Goal: Navigation & Orientation: Find specific page/section

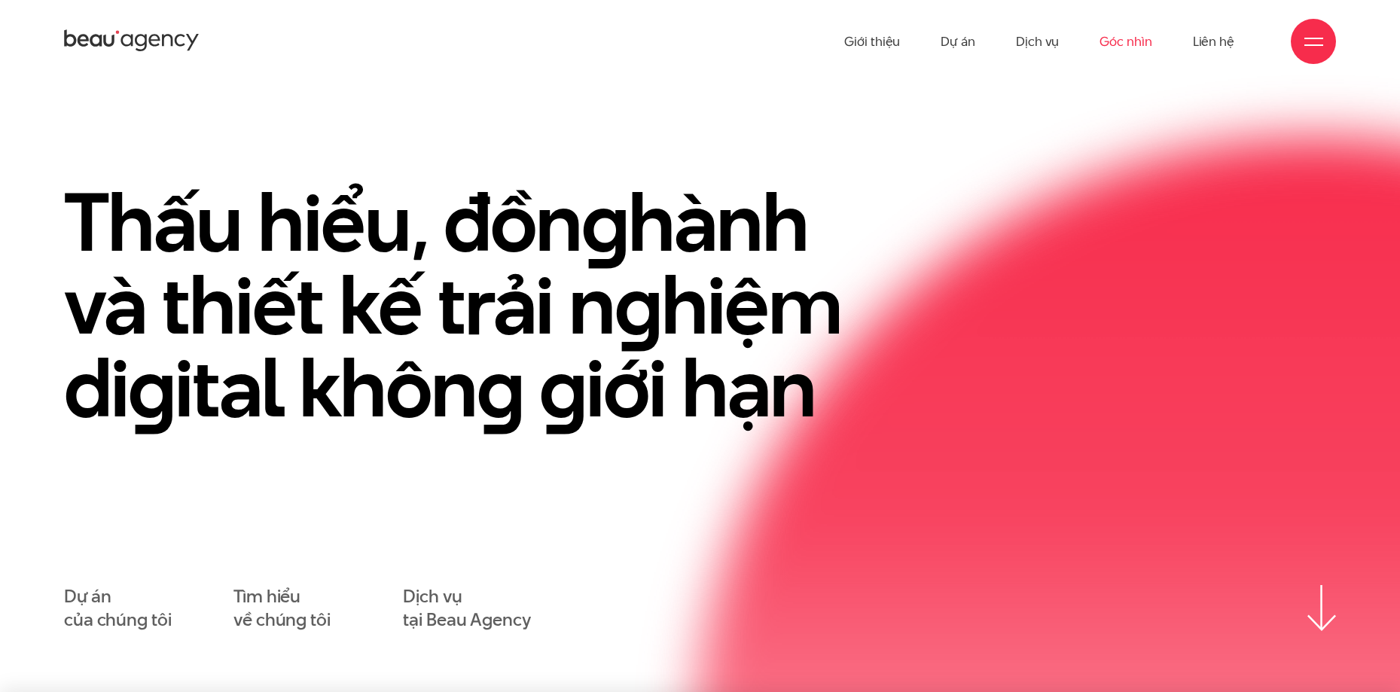
click at [1128, 41] on link "Góc nhìn" at bounding box center [1126, 41] width 52 height 83
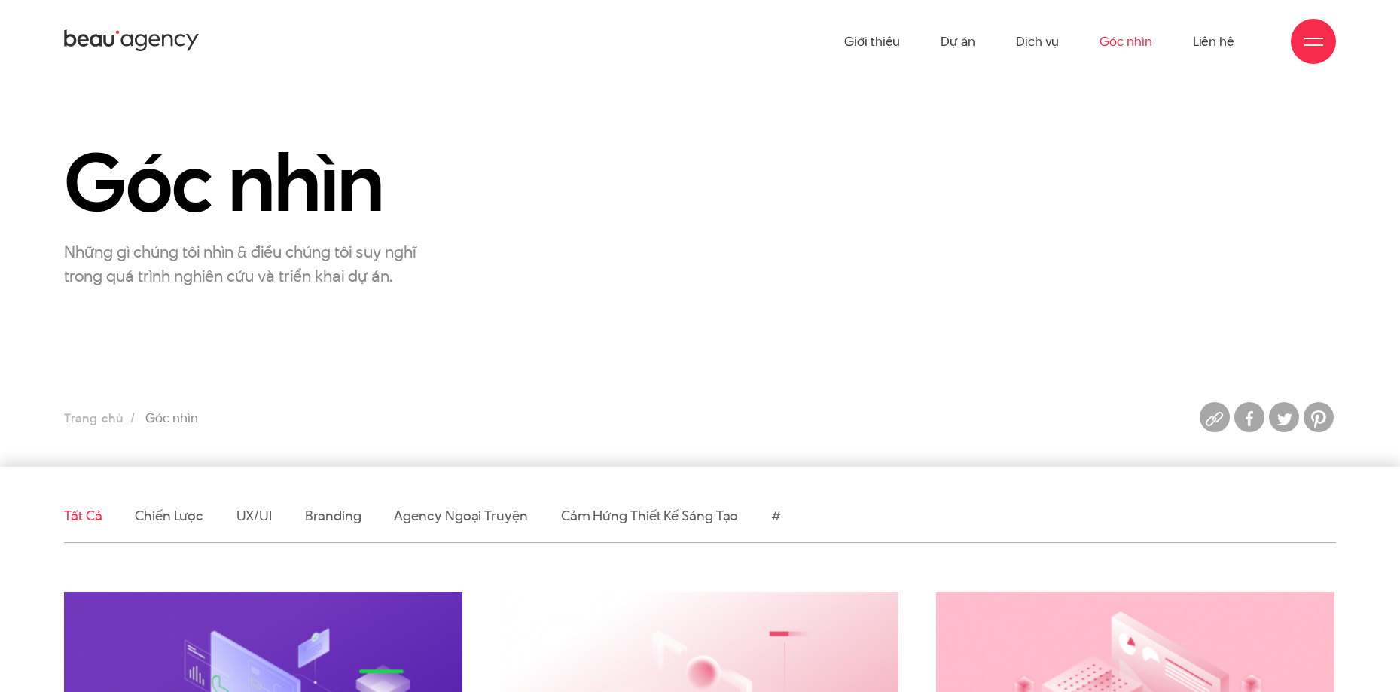
click at [1216, 37] on link "Liên hệ" at bounding box center [1213, 41] width 41 height 83
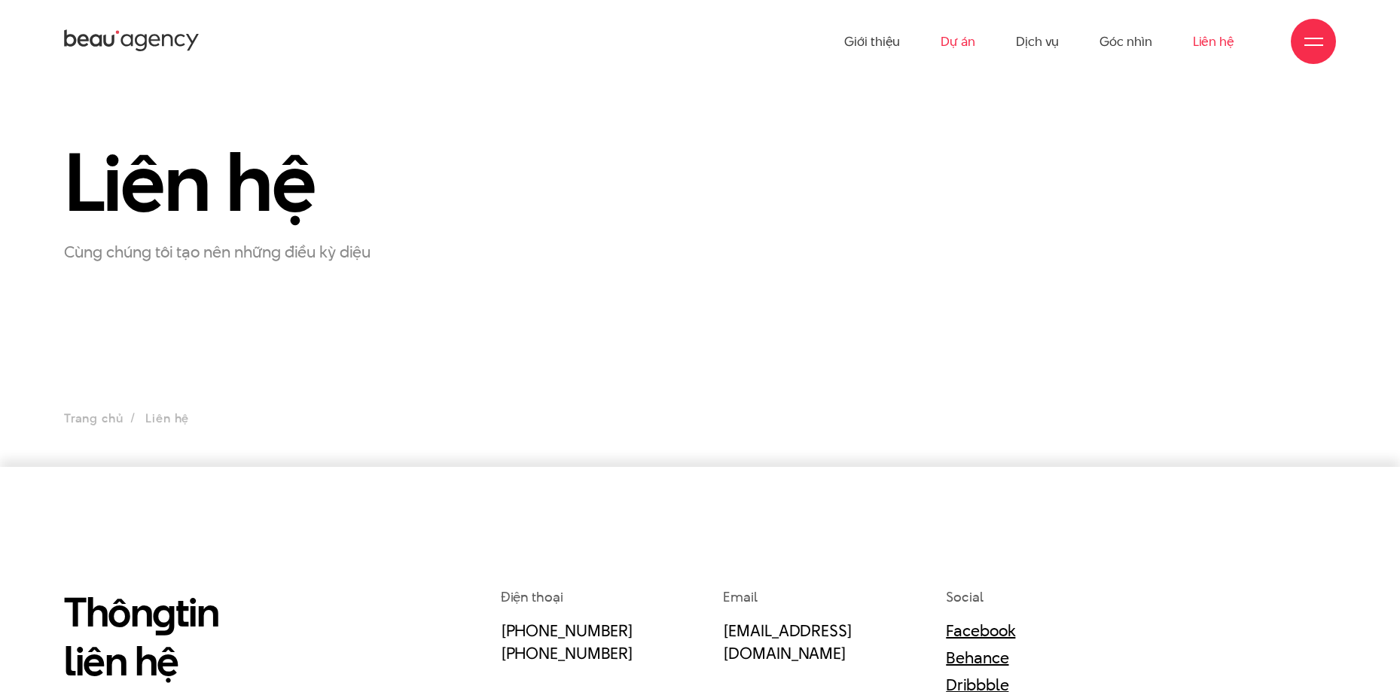
click at [971, 44] on link "Dự án" at bounding box center [958, 41] width 35 height 83
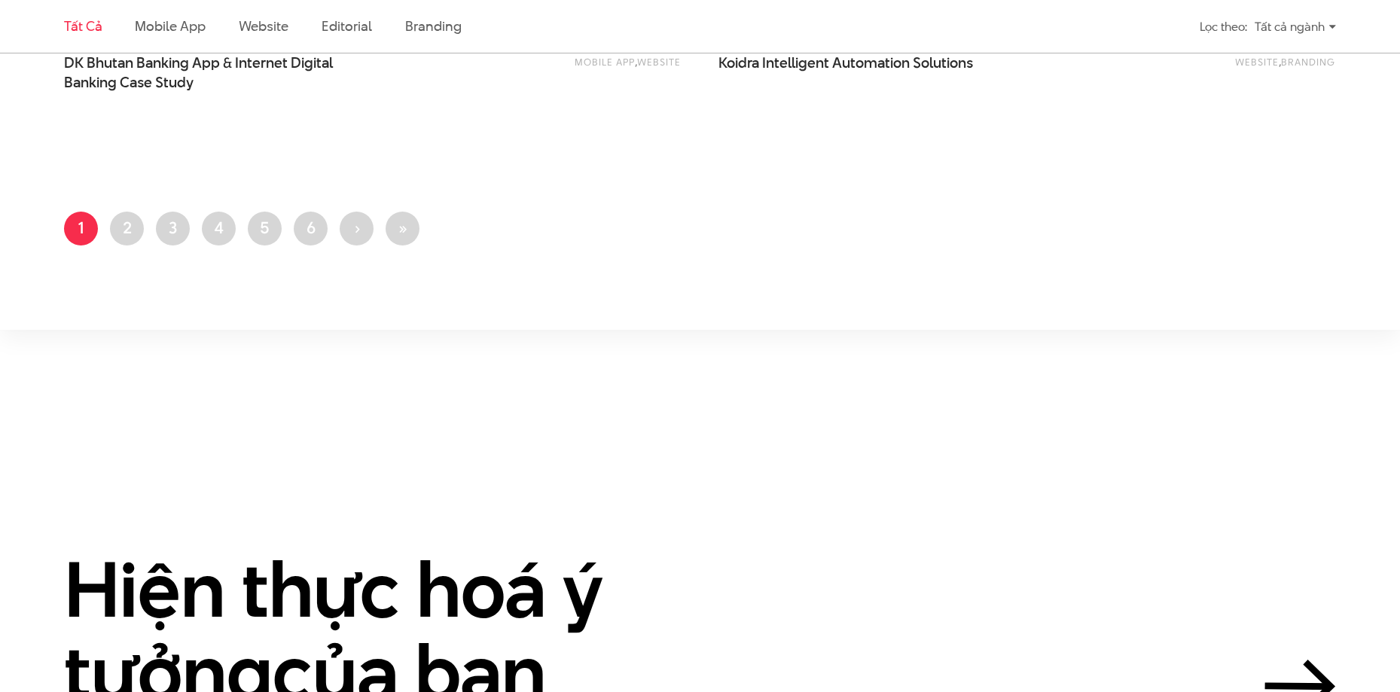
scroll to position [3696, 0]
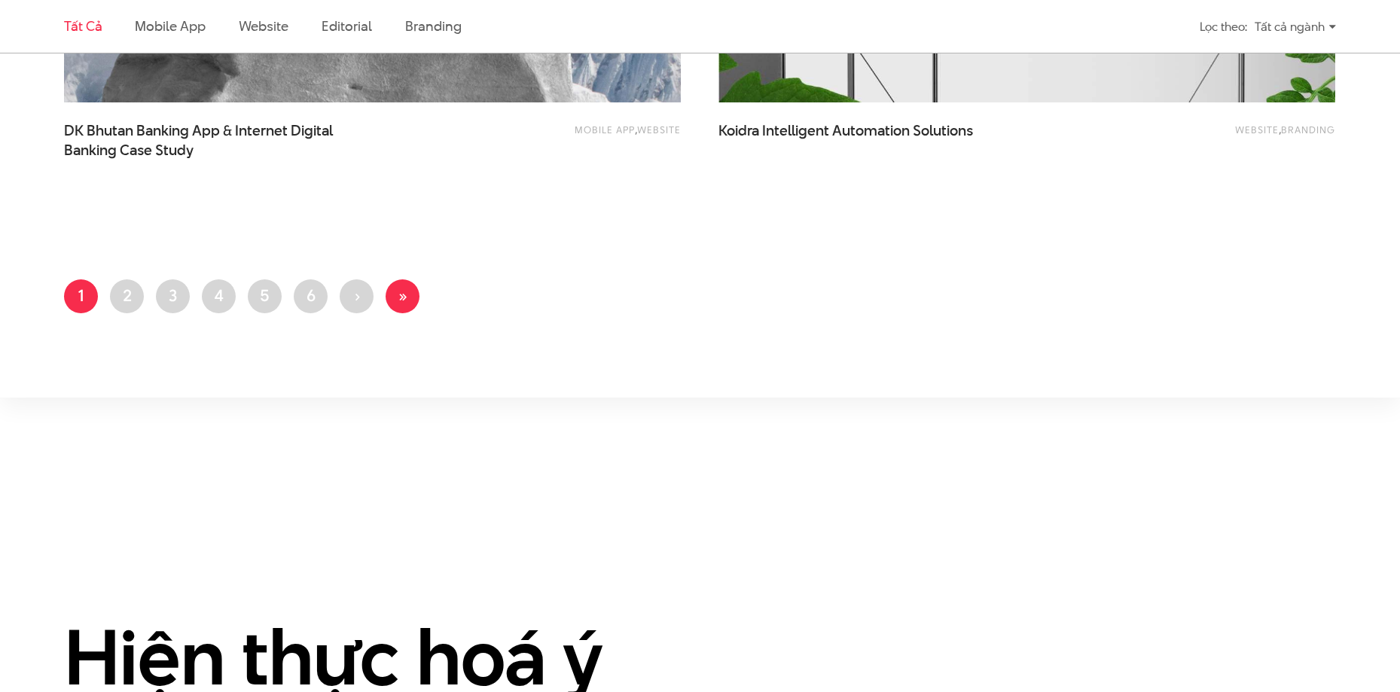
click at [394, 294] on link "Last page »" at bounding box center [403, 296] width 34 height 34
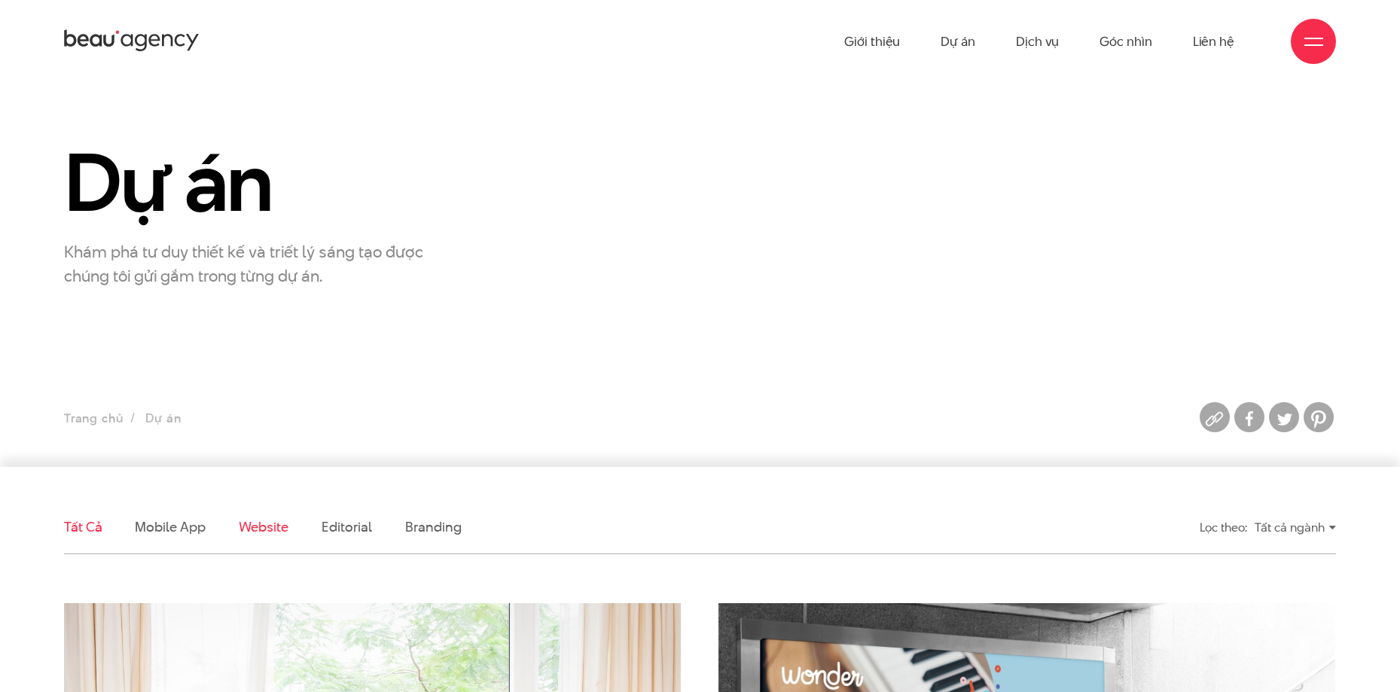
click at [262, 525] on link "Website" at bounding box center [264, 527] width 50 height 19
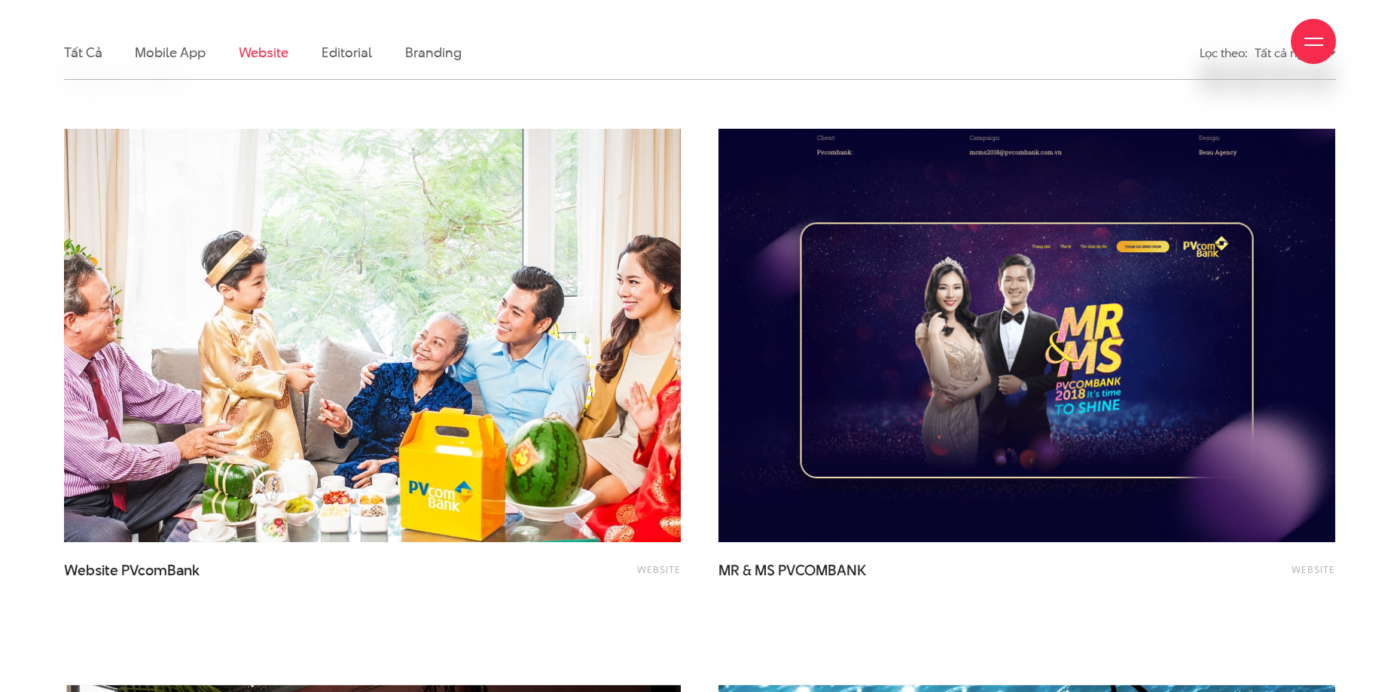
scroll to position [501, 0]
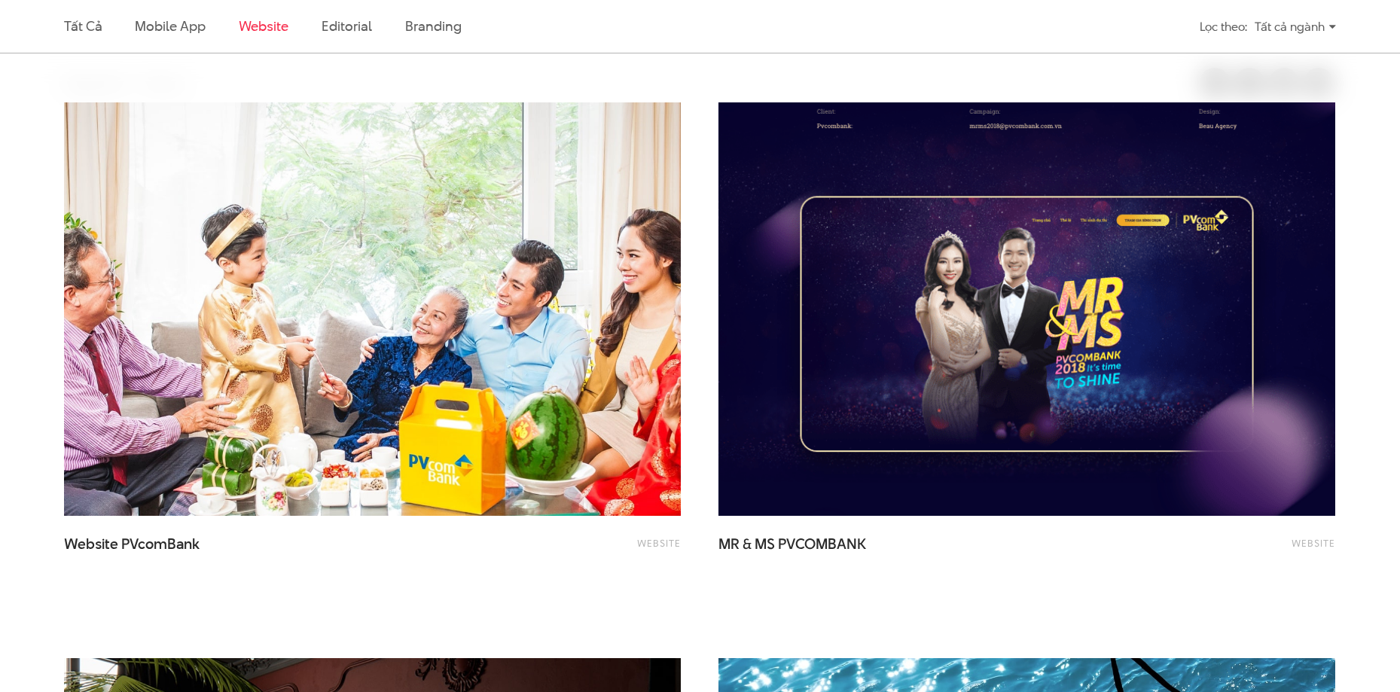
click at [563, 292] on img at bounding box center [372, 309] width 679 height 455
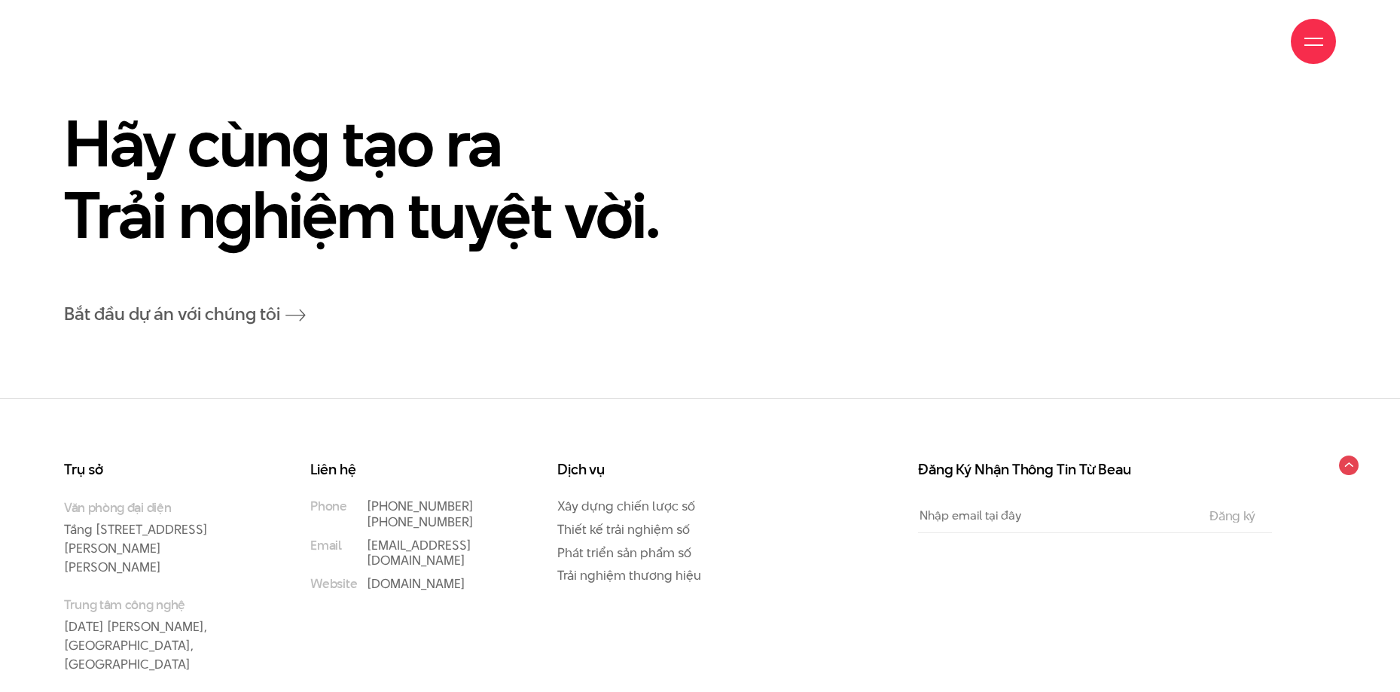
scroll to position [10772, 0]
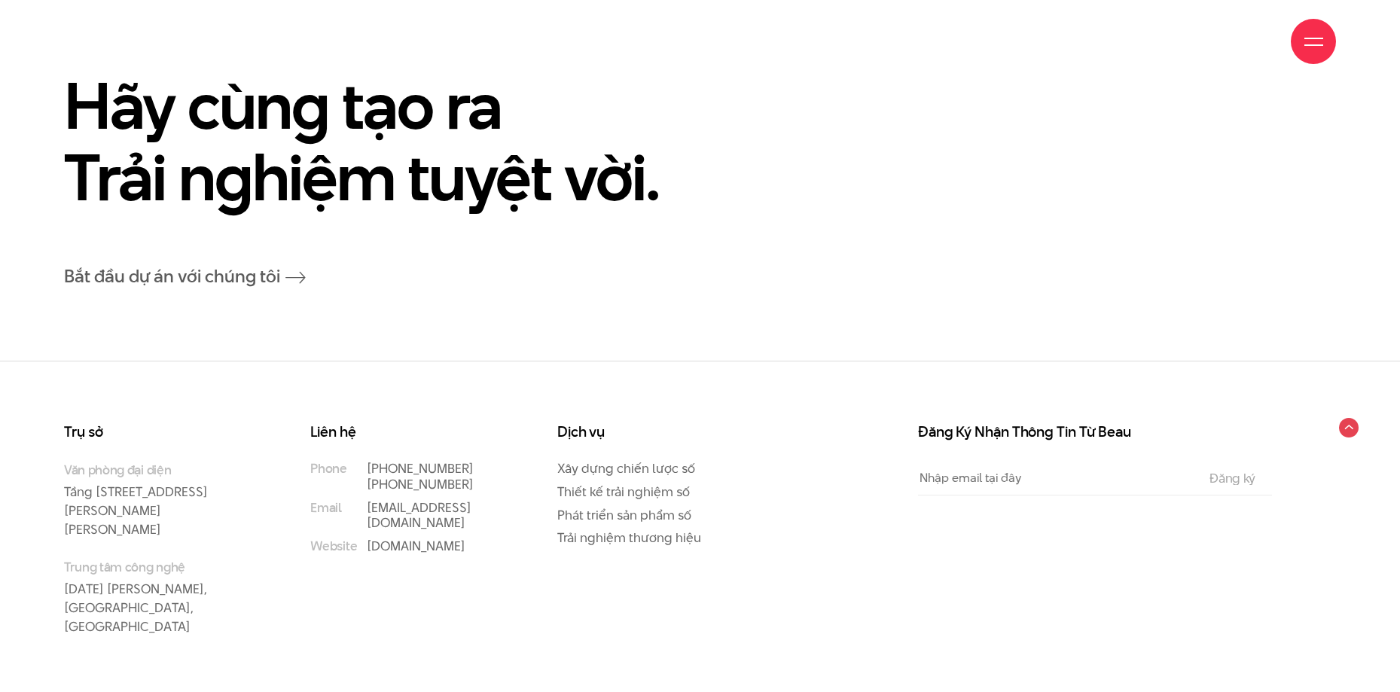
click at [1345, 428] on circle at bounding box center [1349, 428] width 20 height 20
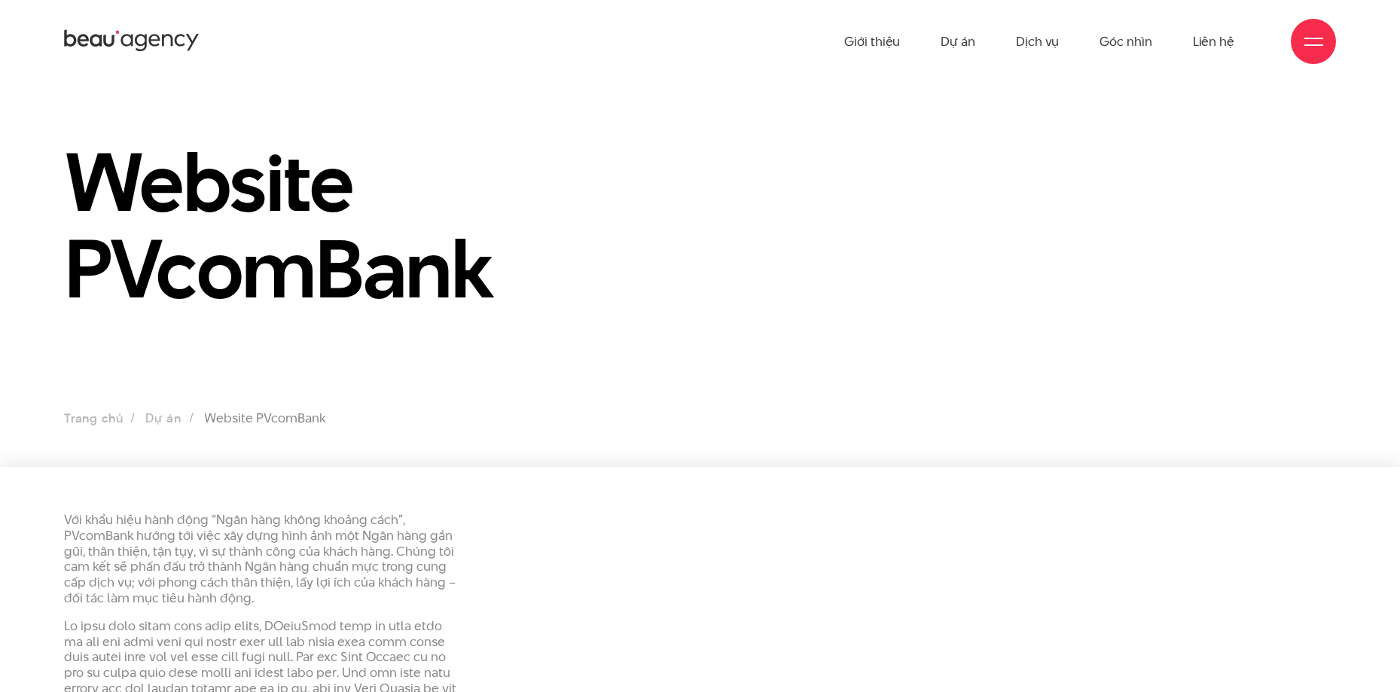
click at [127, 36] on icon at bounding box center [127, 41] width 12 height 12
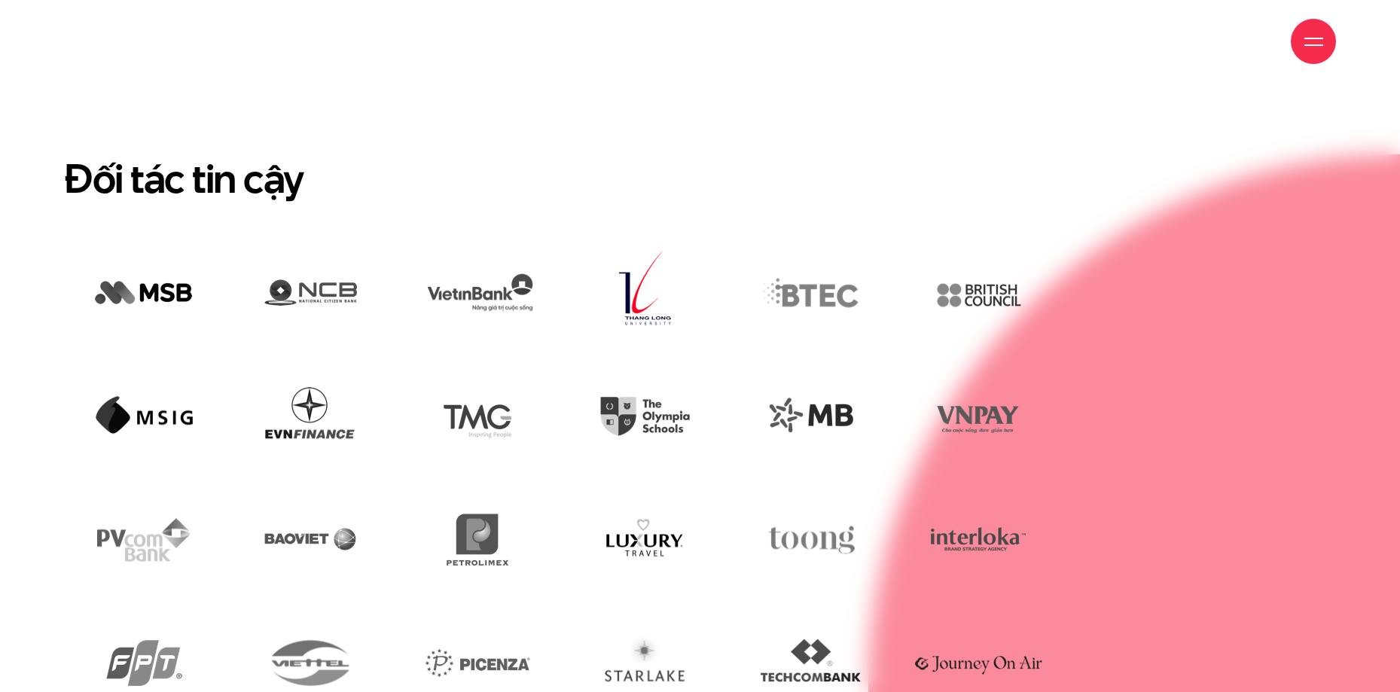
scroll to position [3766, 0]
click at [832, 245] on img at bounding box center [812, 294] width 144 height 98
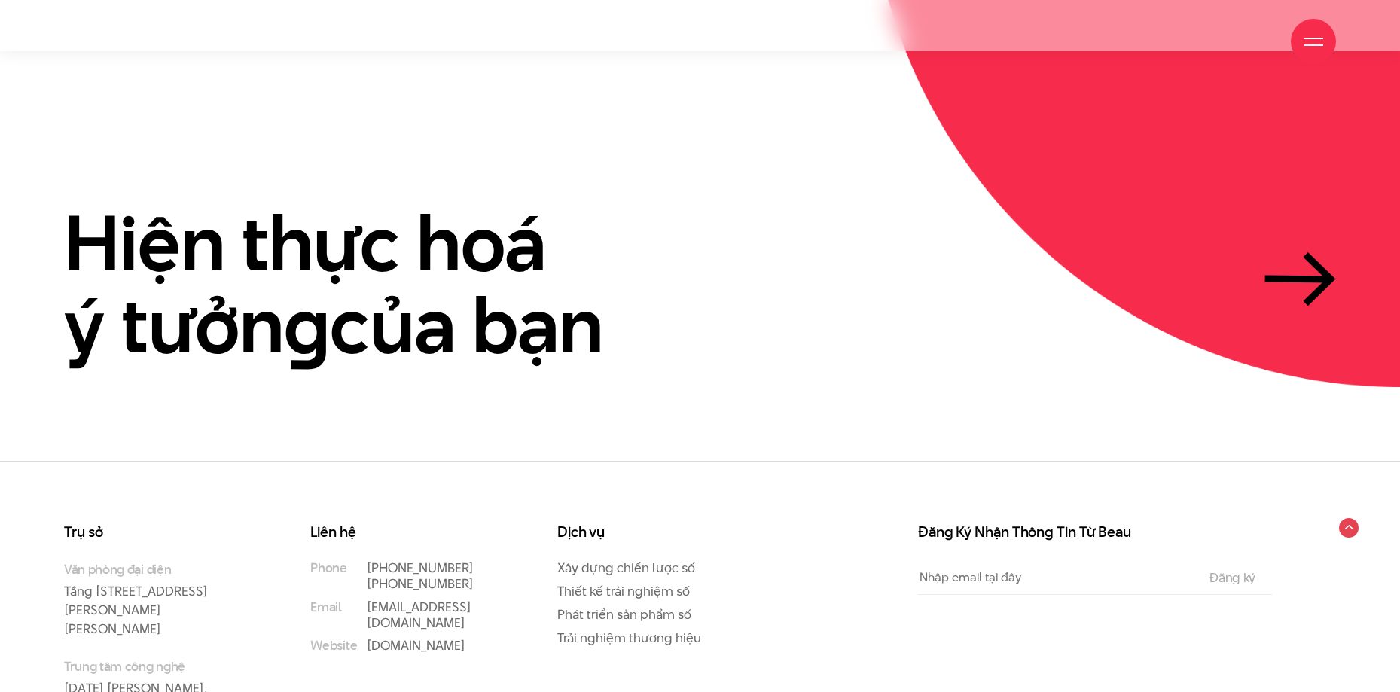
scroll to position [4616, 0]
